Goal: Task Accomplishment & Management: Manage account settings

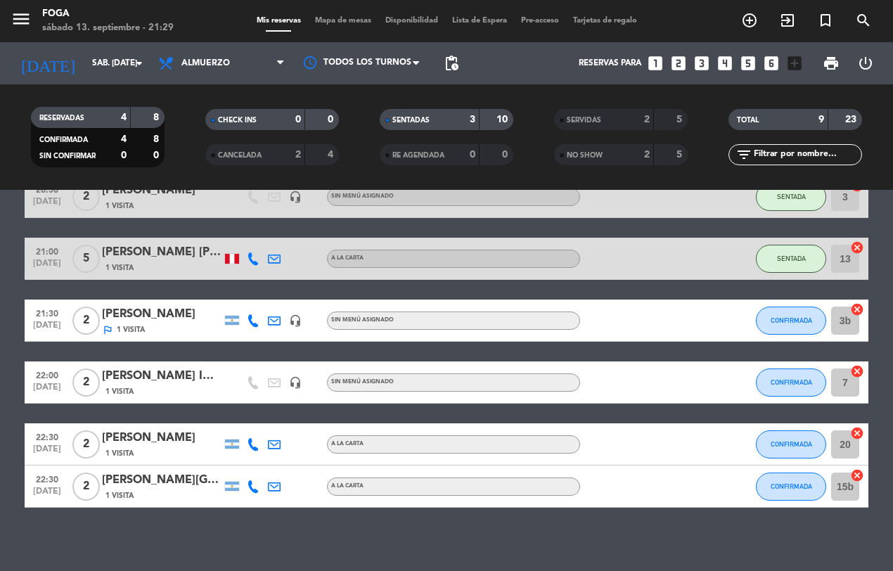
scroll to position [127, 0]
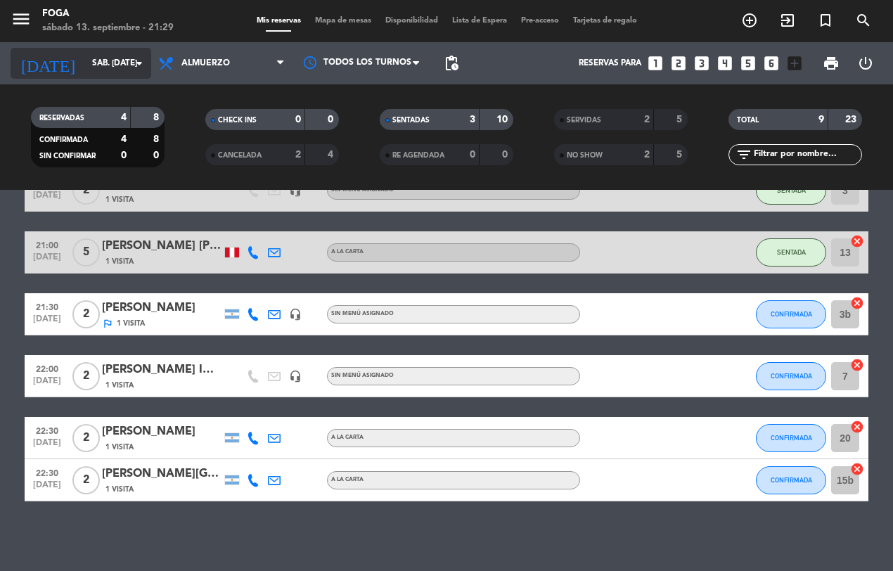
click at [134, 61] on icon "arrow_drop_down" at bounding box center [139, 63] width 17 height 17
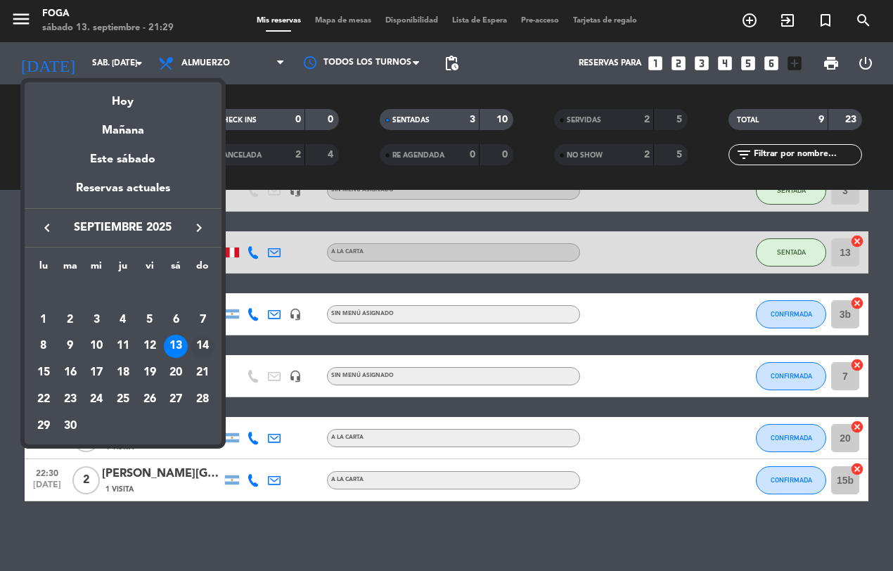
click at [198, 348] on div "14" at bounding box center [202, 347] width 24 height 24
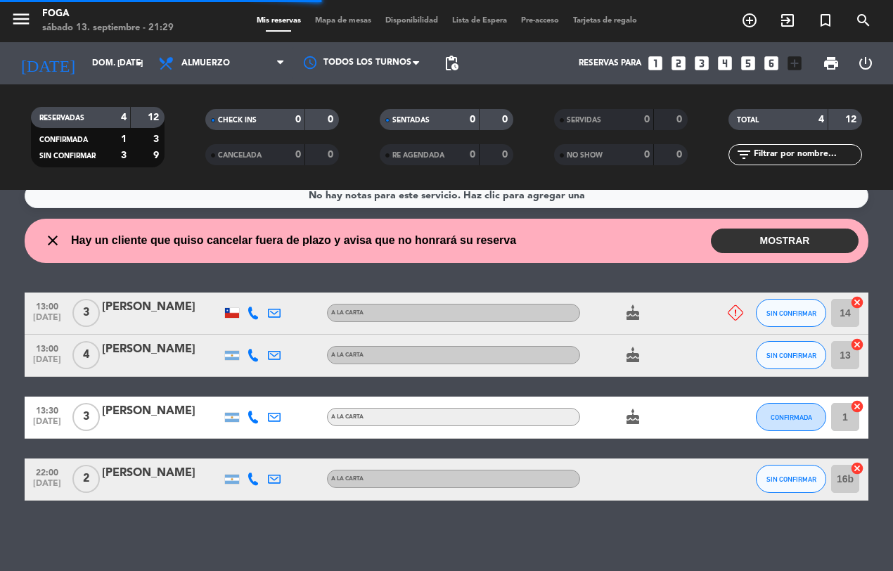
scroll to position [16, 0]
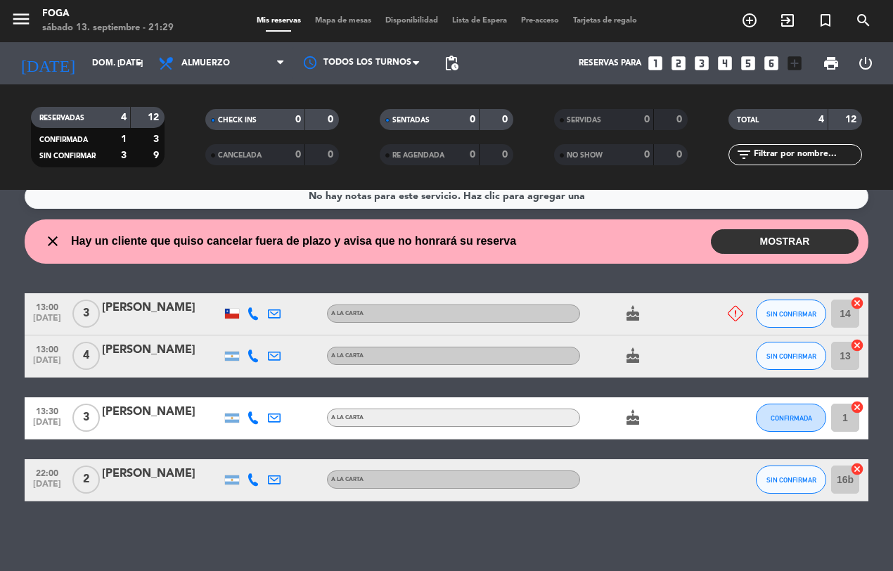
click at [791, 239] on button "MOSTRAR" at bounding box center [784, 241] width 148 height 25
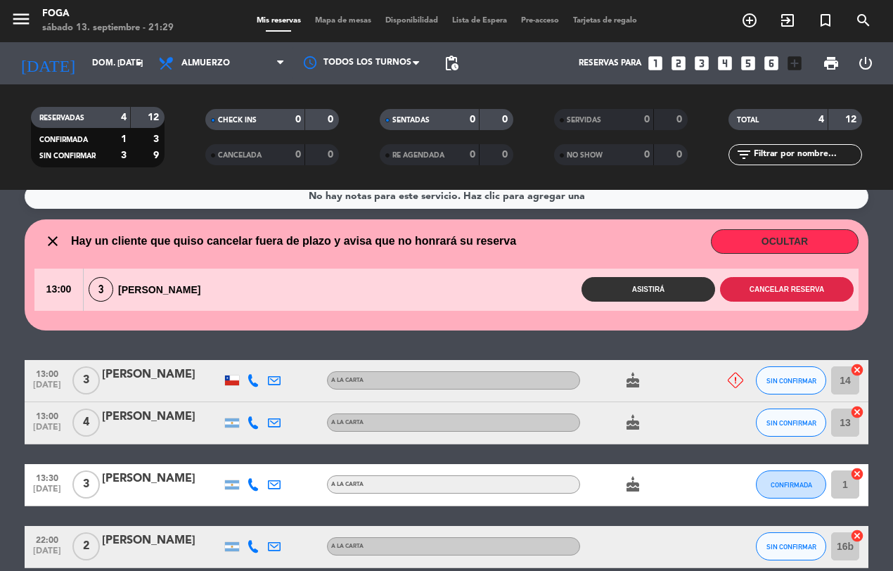
click at [809, 286] on button "Cancelar reserva" at bounding box center [787, 289] width 134 height 25
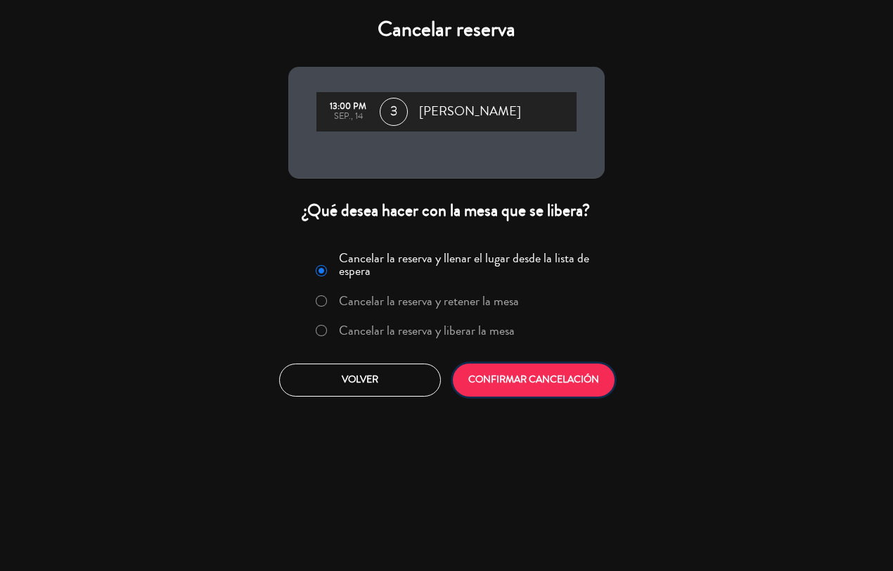
click at [543, 380] on button "CONFIRMAR CANCELACIÓN" at bounding box center [534, 379] width 162 height 33
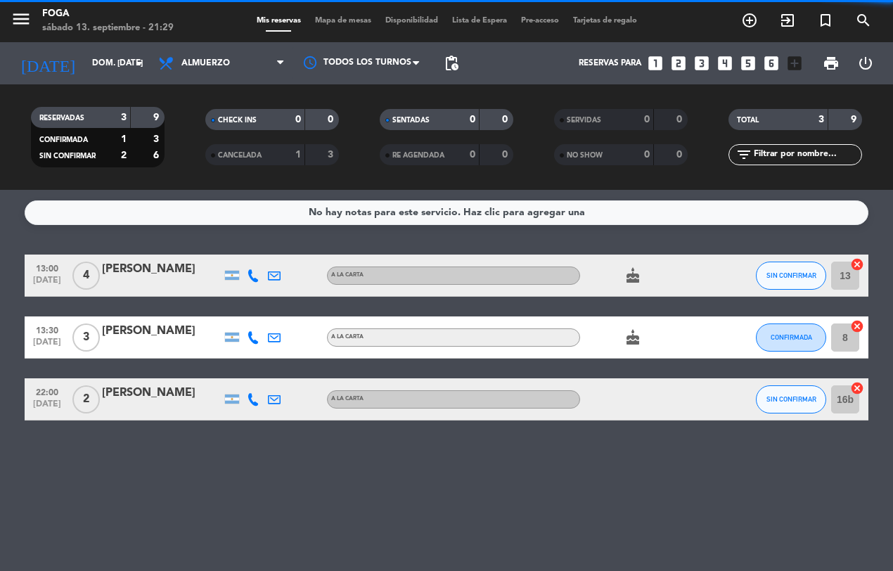
scroll to position [0, 0]
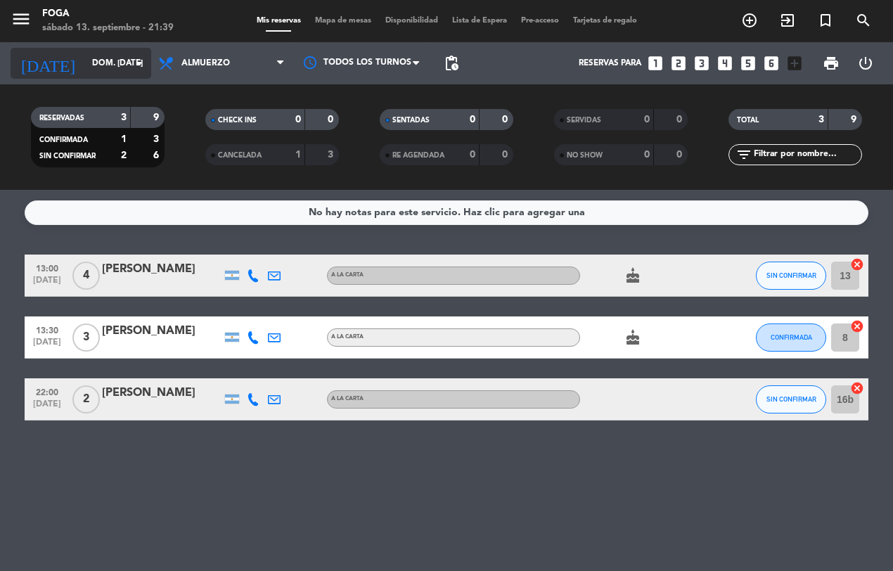
click at [131, 64] on icon "arrow_drop_down" at bounding box center [139, 63] width 17 height 17
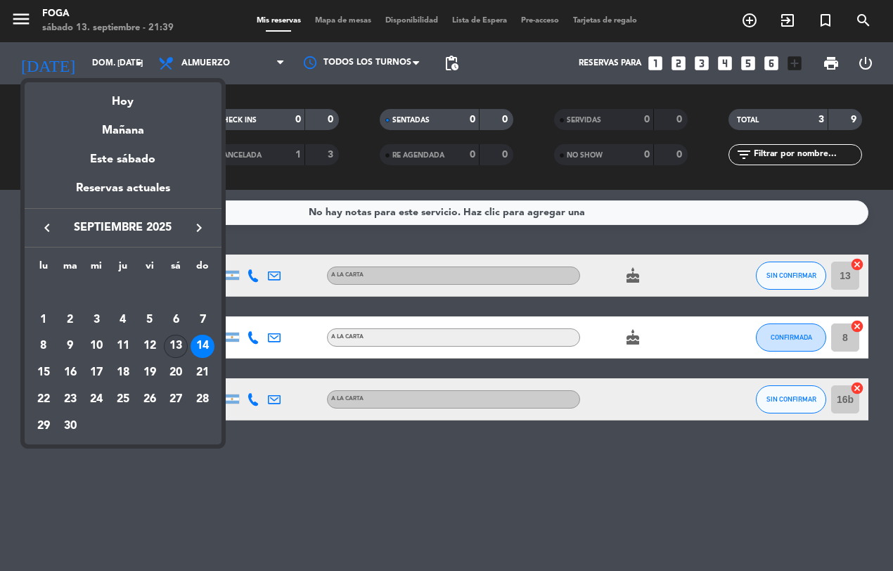
click at [171, 344] on div "13" at bounding box center [176, 347] width 24 height 24
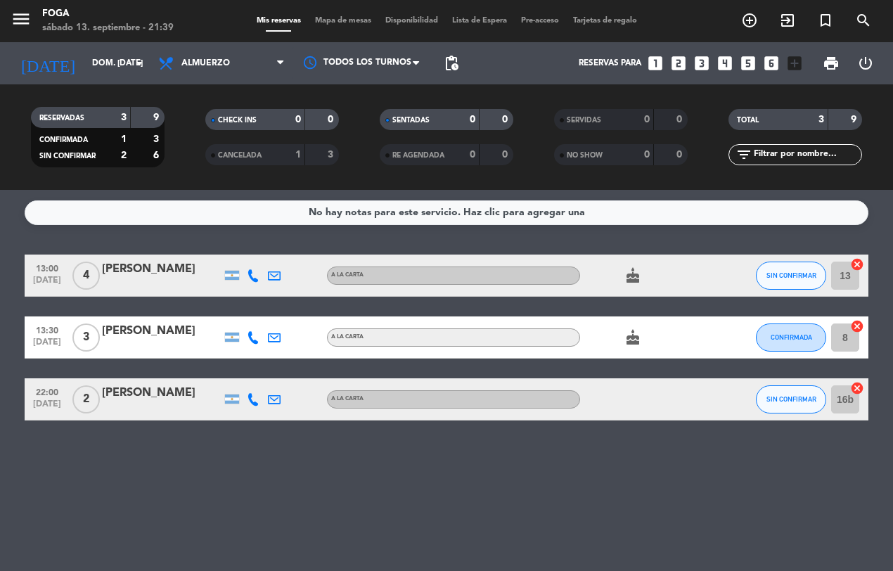
type input "sáb. [DATE]"
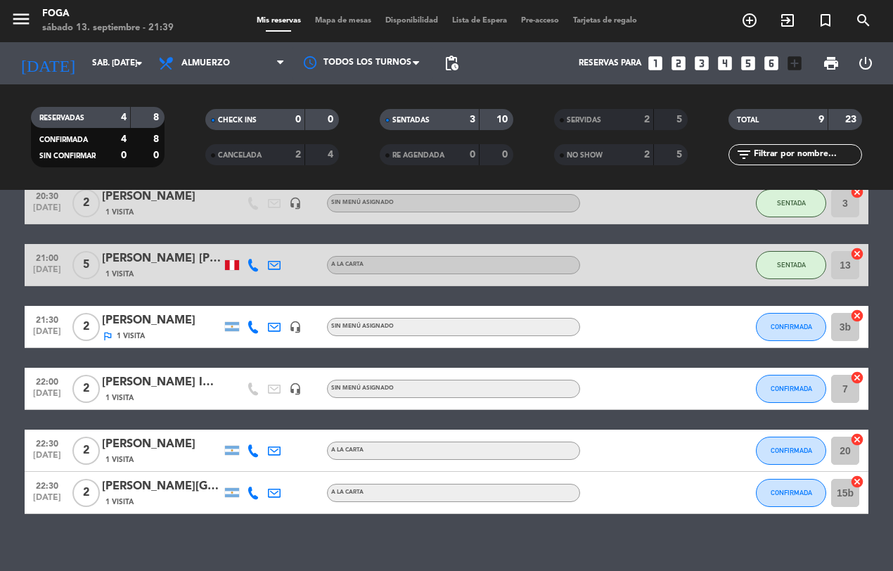
scroll to position [124, 0]
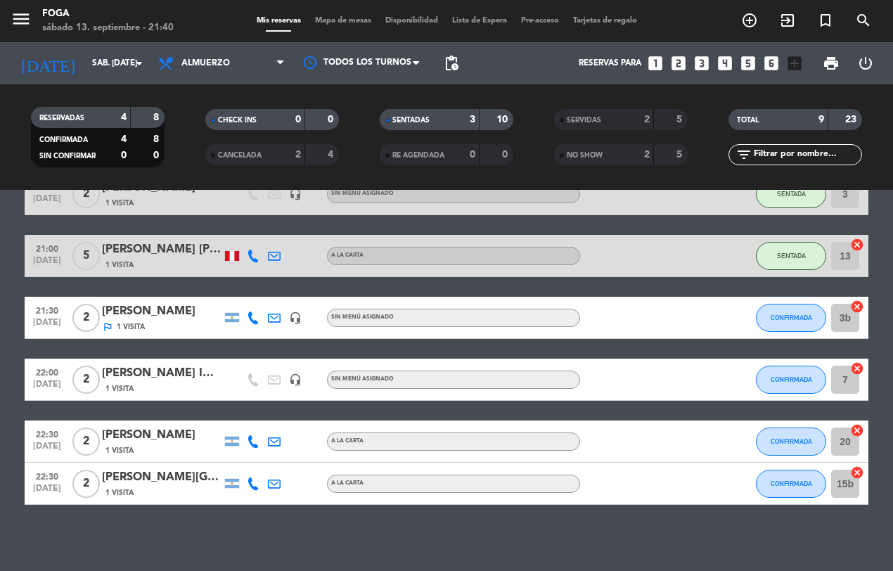
click at [148, 304] on div "[PERSON_NAME]" at bounding box center [161, 311] width 119 height 18
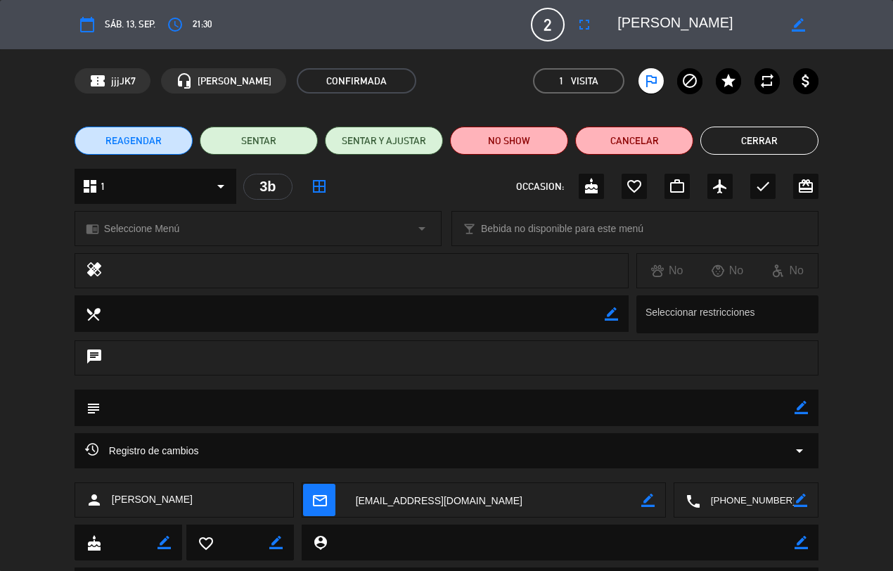
click at [121, 21] on span "sáb. 13, sep." at bounding box center [130, 24] width 51 height 15
